Goal: Information Seeking & Learning: Learn about a topic

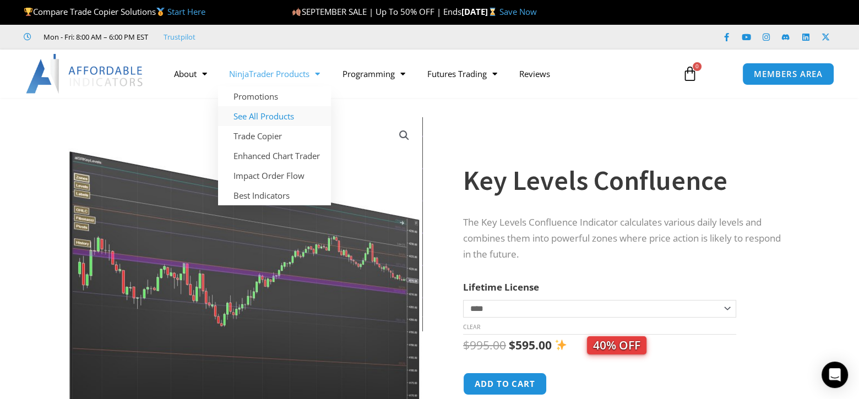
click at [280, 116] on link "See All Products" at bounding box center [274, 116] width 113 height 20
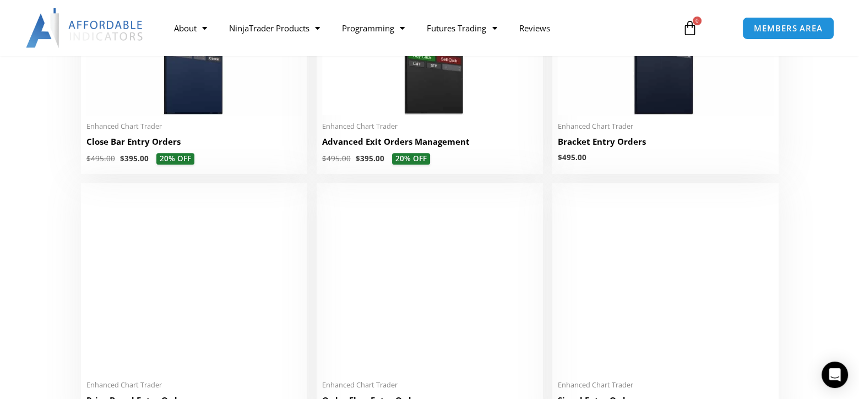
scroll to position [751, 0]
